Goal: Task Accomplishment & Management: Use online tool/utility

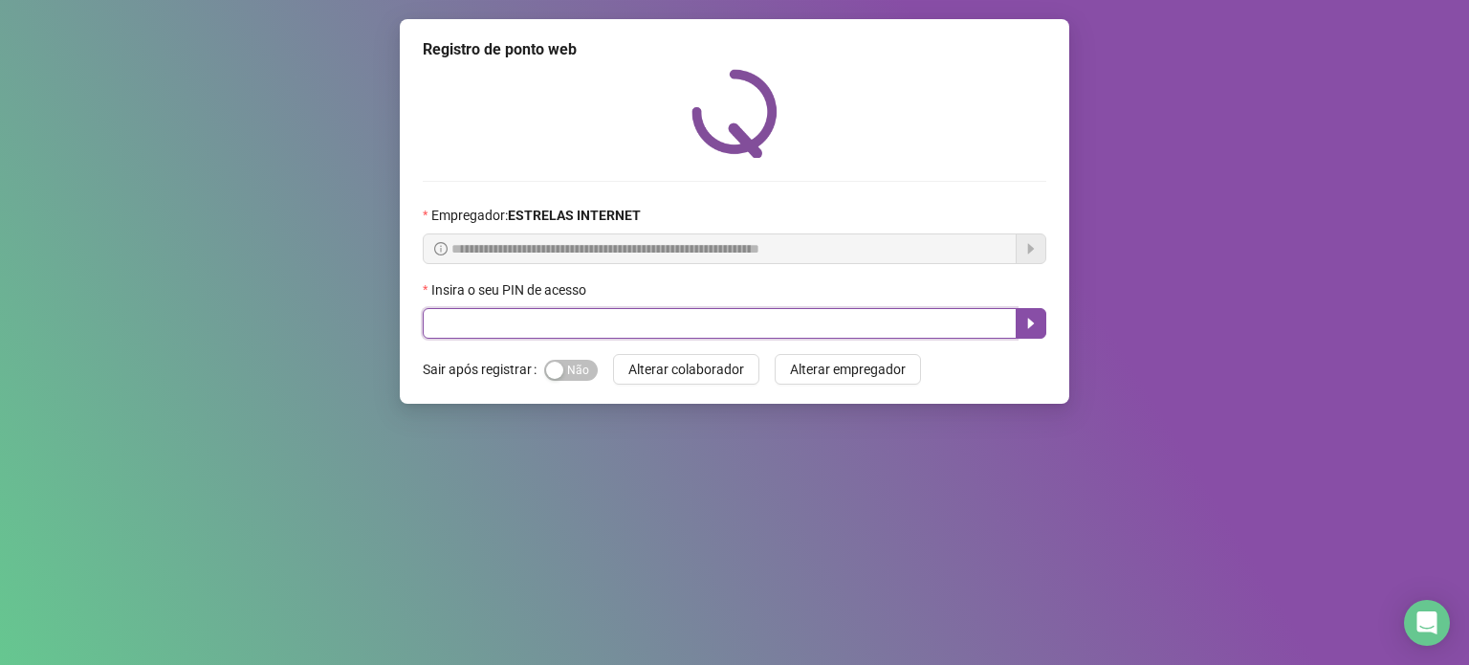
click at [729, 318] on input "text" at bounding box center [720, 323] width 594 height 31
type input "*****"
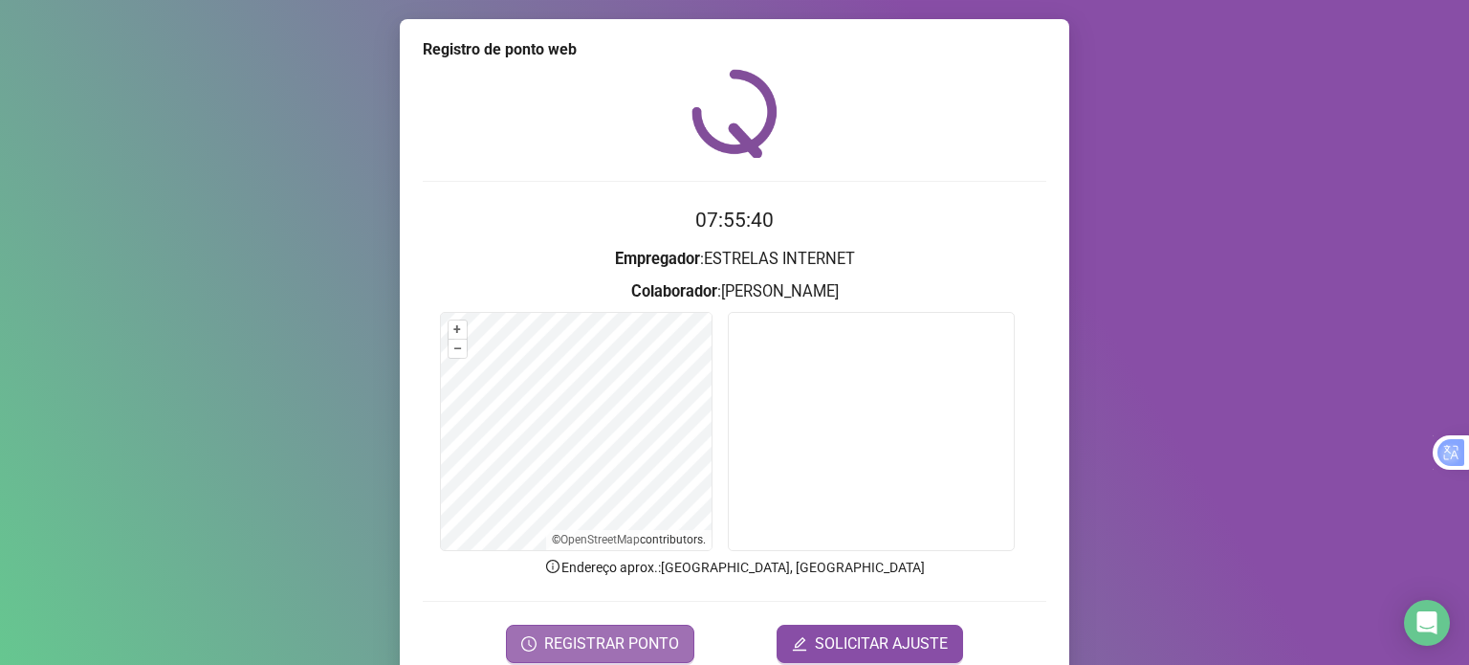
click at [588, 642] on span "REGISTRAR PONTO" at bounding box center [611, 643] width 135 height 23
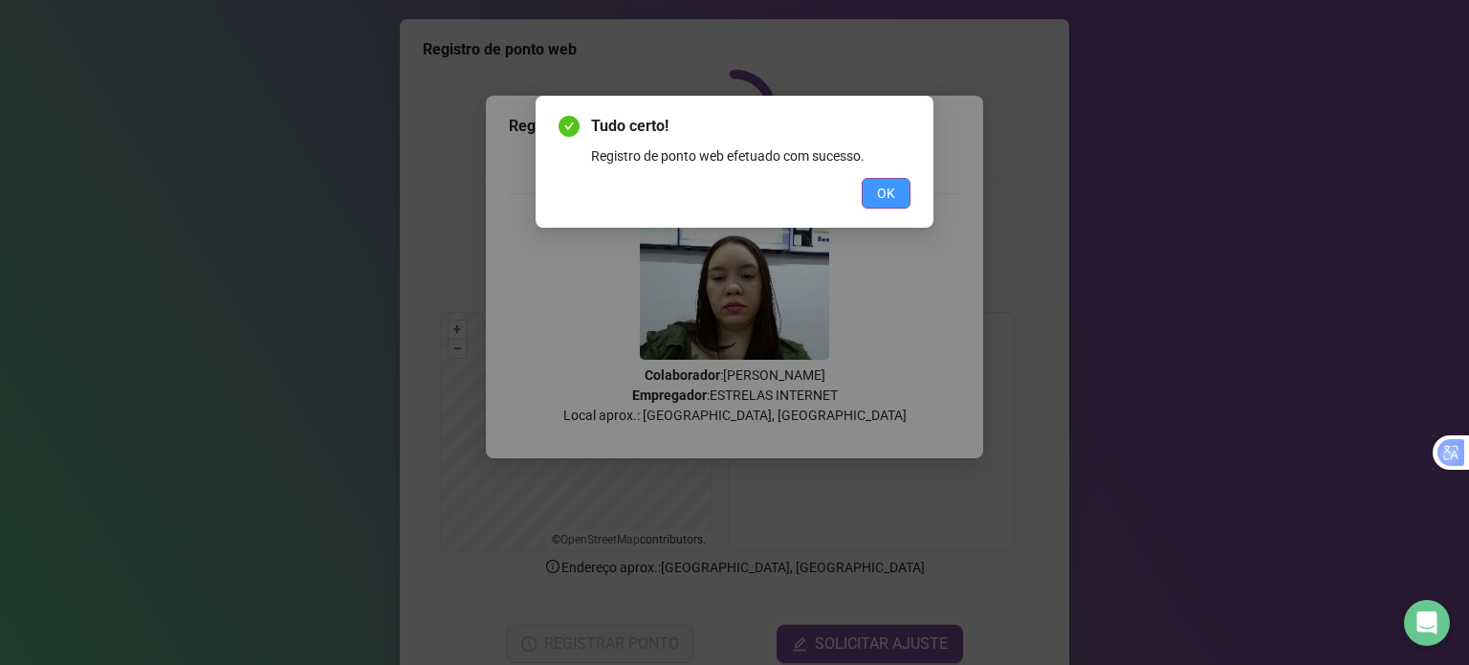
click at [872, 201] on button "OK" at bounding box center [885, 193] width 49 height 31
